Goal: Task Accomplishment & Management: Manage account settings

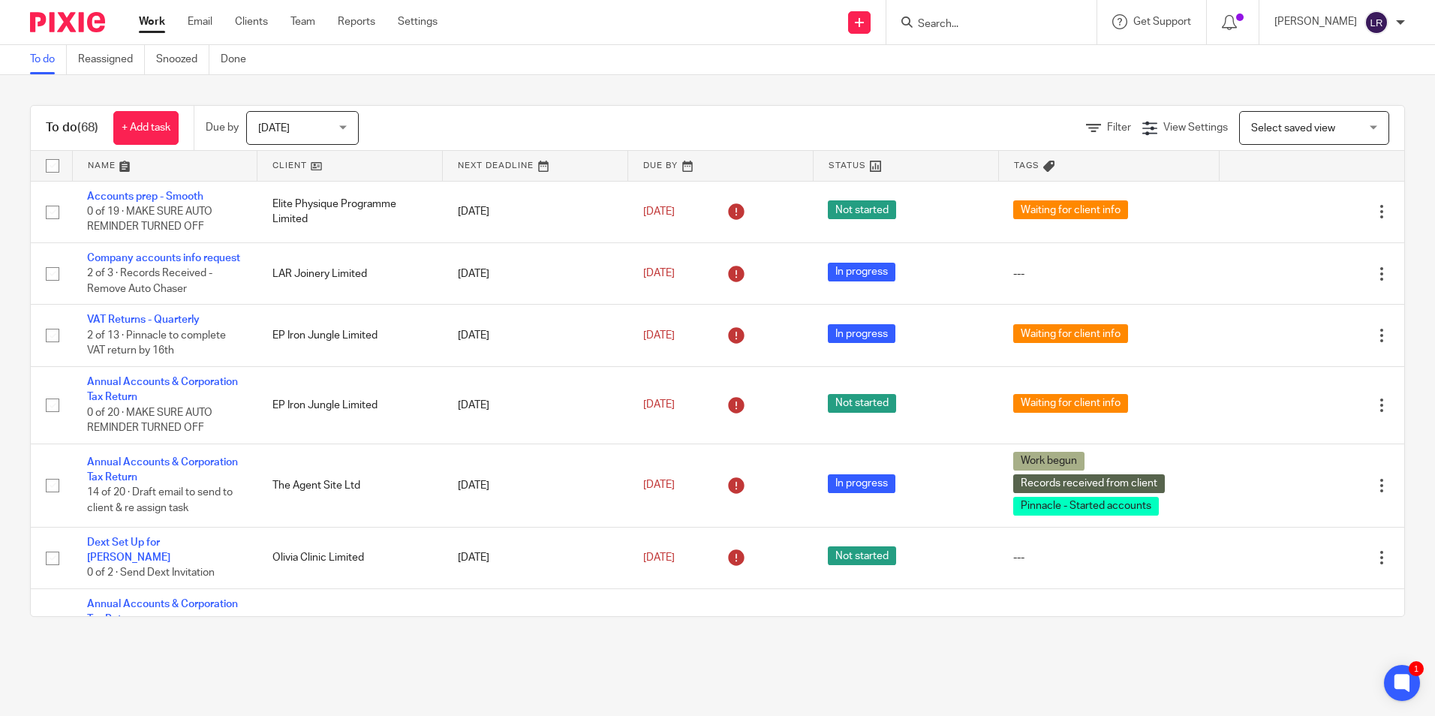
click at [1400, 23] on div at bounding box center [1400, 22] width 9 height 9
click at [1401, 23] on div at bounding box center [1400, 22] width 9 height 9
click at [265, 22] on link "Clients" at bounding box center [251, 21] width 33 height 15
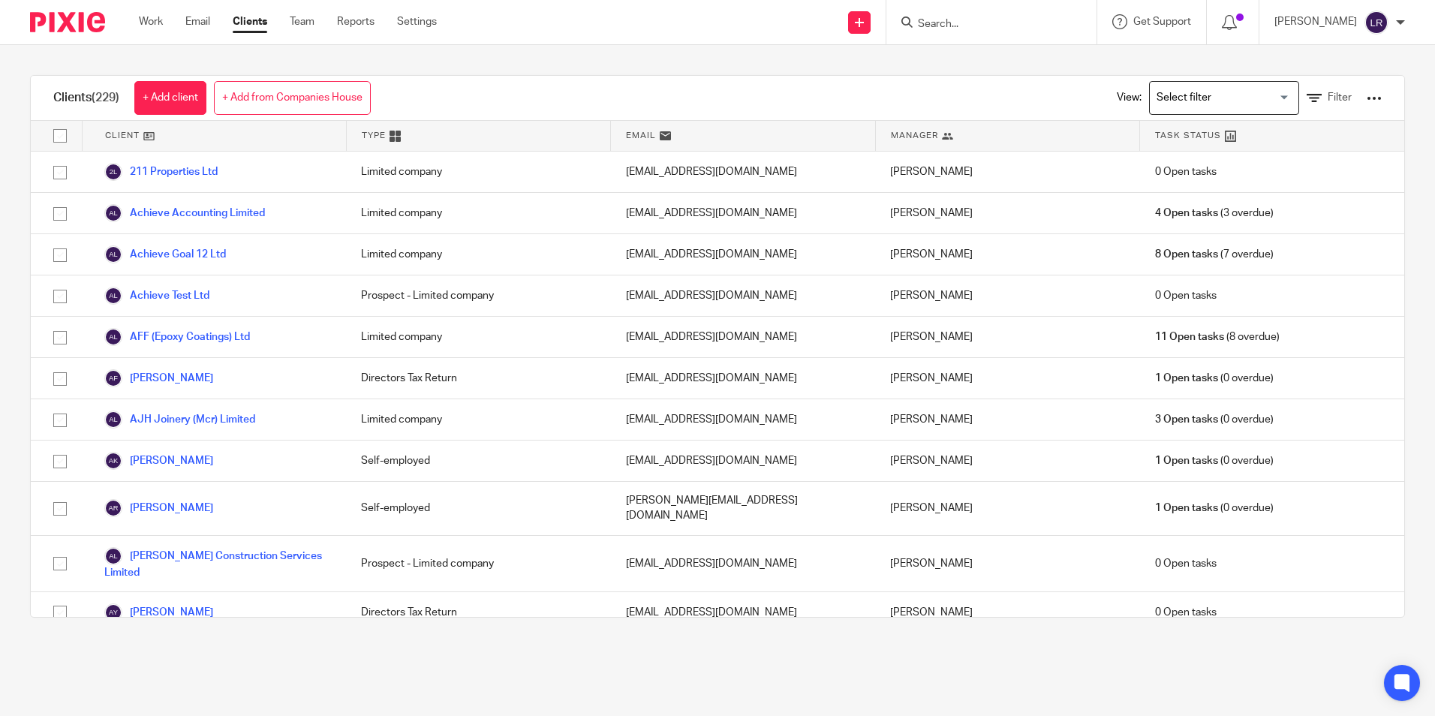
click at [1367, 101] on div at bounding box center [1374, 98] width 15 height 15
click at [1272, 194] on button "Export client services" at bounding box center [1211, 198] width 125 height 20
click at [994, 69] on div "Clients (229) + Add client + Add from Companies House View: Loading... Filter C…" at bounding box center [717, 346] width 1435 height 603
click at [1367, 97] on div at bounding box center [1374, 98] width 15 height 15
click at [1272, 184] on link "Export clients to CSV file" at bounding box center [1253, 177] width 209 height 23
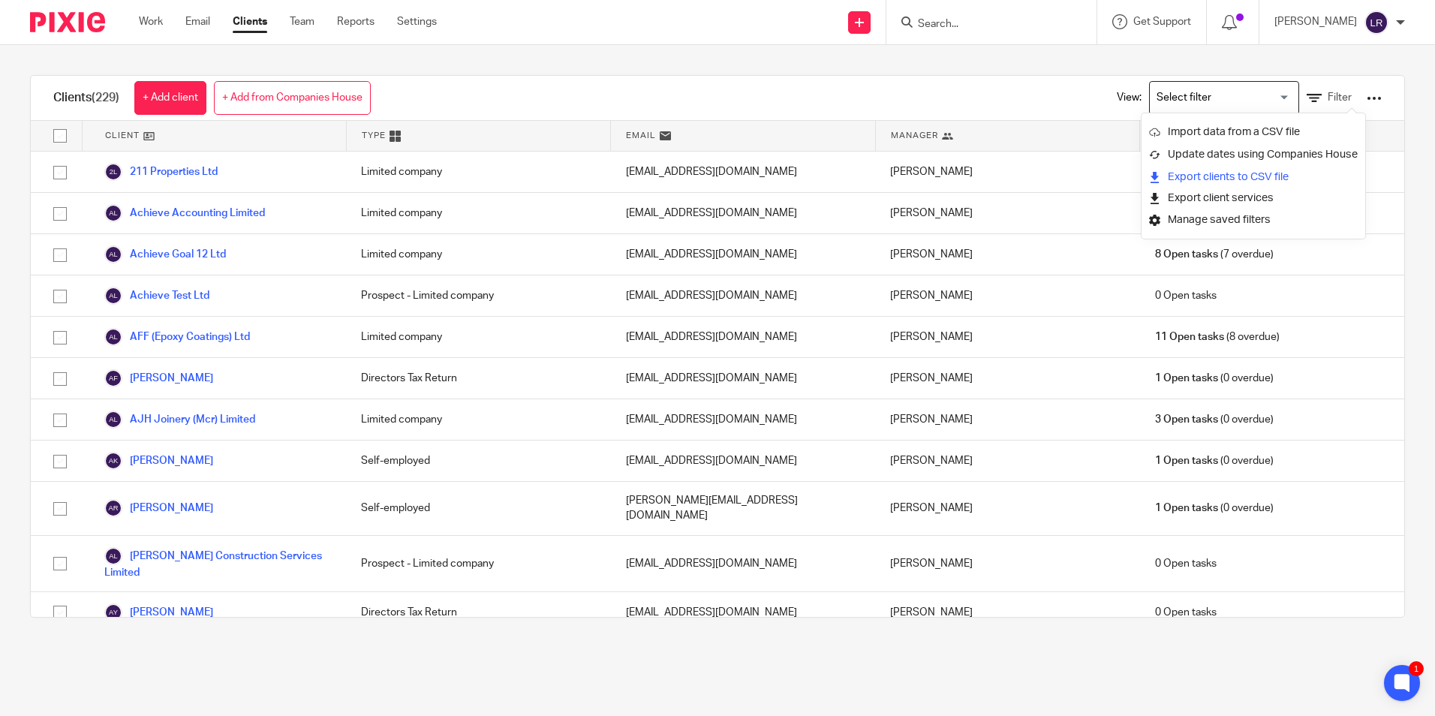
click at [1253, 182] on link "Export clients to CSV file" at bounding box center [1253, 177] width 209 height 23
click at [1334, 54] on div "Clients (229) + Add client + Add from Companies House View: Loading... Filter C…" at bounding box center [717, 346] width 1435 height 603
